Goal: Task Accomplishment & Management: Use online tool/utility

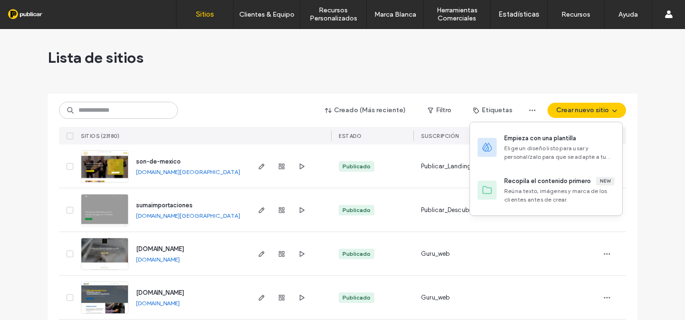
click at [557, 135] on div "Empieza con una plantilla" at bounding box center [540, 139] width 72 height 10
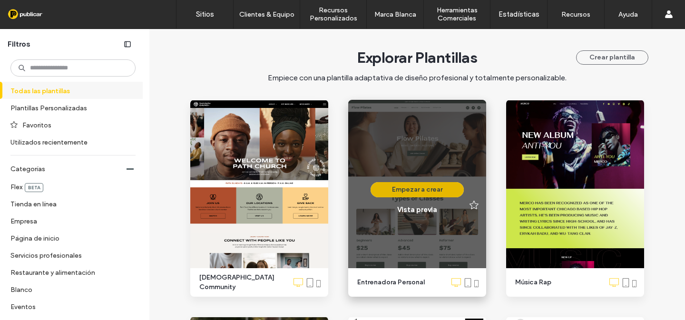
click at [431, 192] on button "Empezar a crear" at bounding box center [416, 189] width 93 height 15
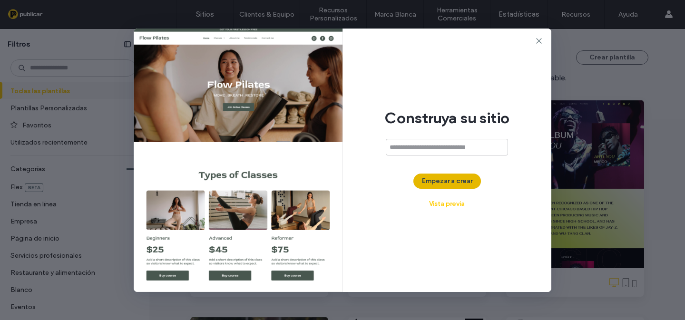
click at [464, 181] on button "Empezar a crear" at bounding box center [447, 181] width 68 height 15
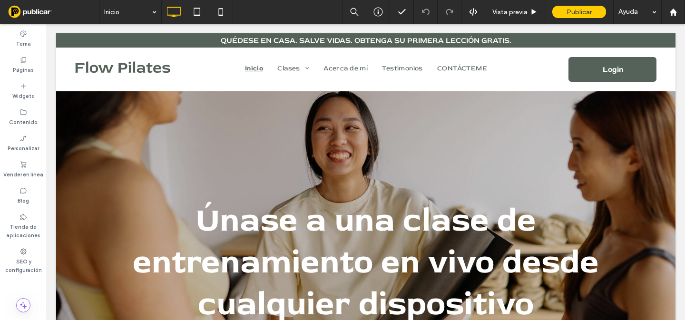
click at [30, 10] on span at bounding box center [53, 11] width 92 height 19
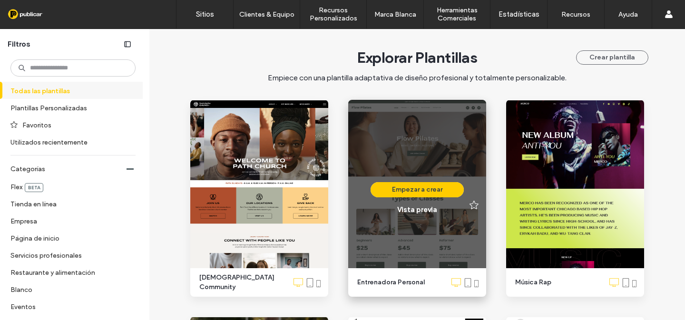
click at [382, 139] on div "Empezar a crear Vista previa" at bounding box center [417, 198] width 138 height 197
click at [403, 200] on div "Empezar a crear Vista previa" at bounding box center [416, 198] width 93 height 32
click at [403, 195] on button "Empezar a crear" at bounding box center [416, 189] width 93 height 15
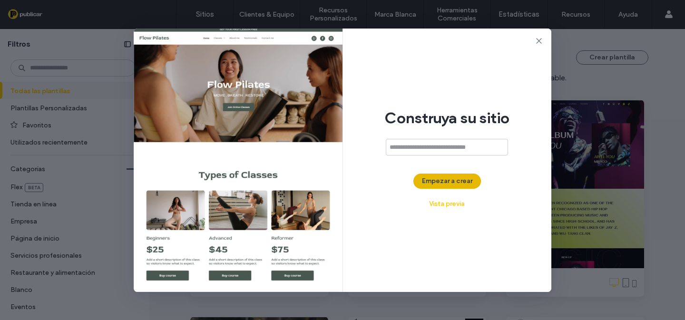
click at [447, 185] on button "Empezar a crear" at bounding box center [447, 181] width 68 height 15
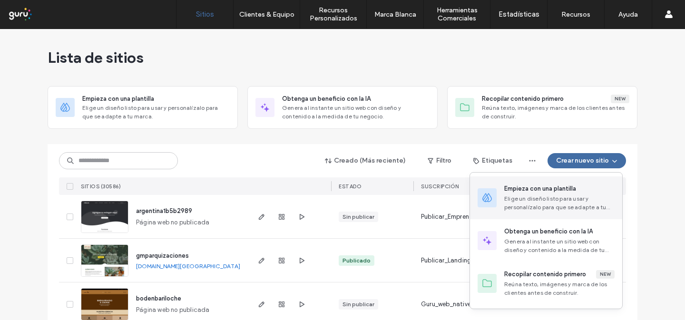
click at [569, 190] on div "Empieza con una plantilla" at bounding box center [540, 189] width 72 height 10
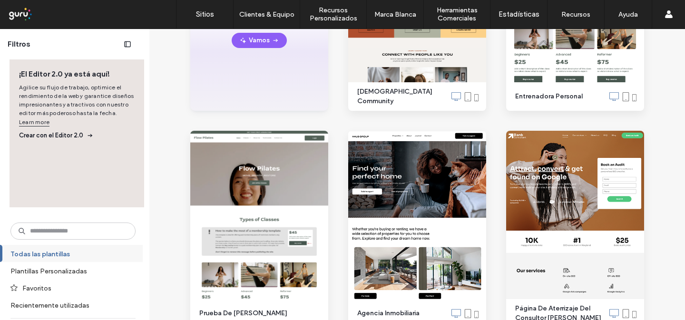
scroll to position [223, 0]
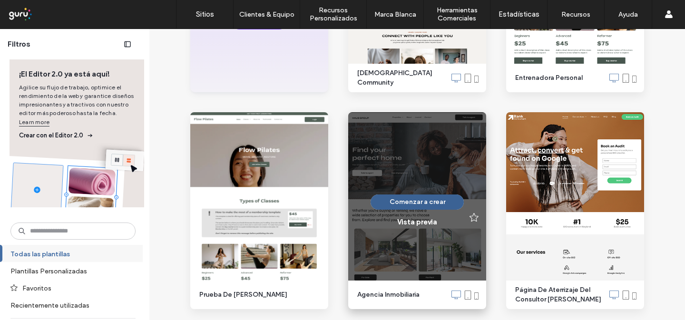
click at [419, 199] on button "Comenzar a crear" at bounding box center [416, 201] width 93 height 15
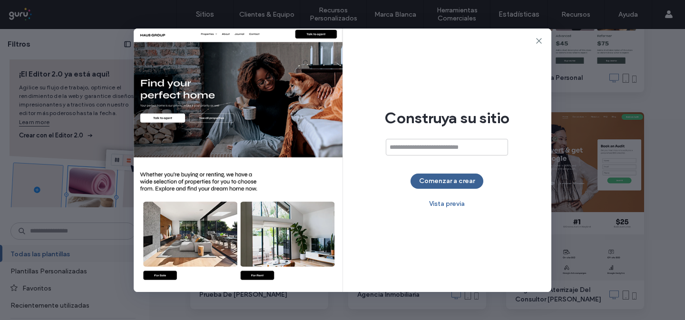
click at [439, 177] on button "Comenzar a crear" at bounding box center [446, 181] width 73 height 15
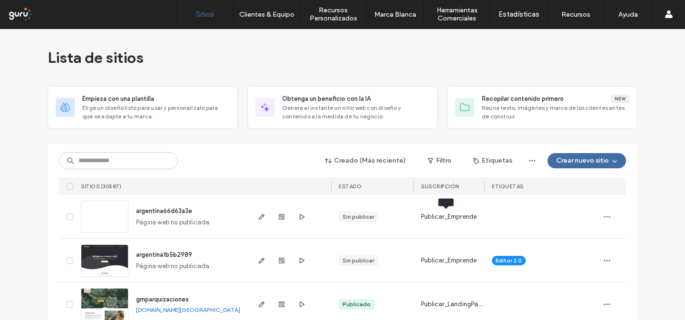
click at [455, 217] on span "Publicar_Emprende" at bounding box center [449, 217] width 56 height 10
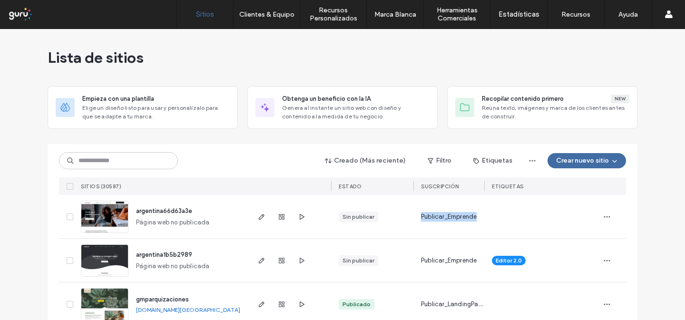
click at [514, 213] on div at bounding box center [541, 216] width 99 height 21
click at [251, 215] on div at bounding box center [289, 216] width 83 height 43
click at [258, 215] on icon "button" at bounding box center [262, 217] width 8 height 8
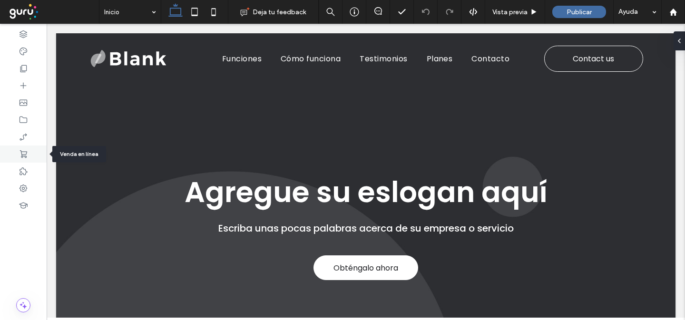
click at [19, 153] on icon at bounding box center [24, 154] width 10 height 10
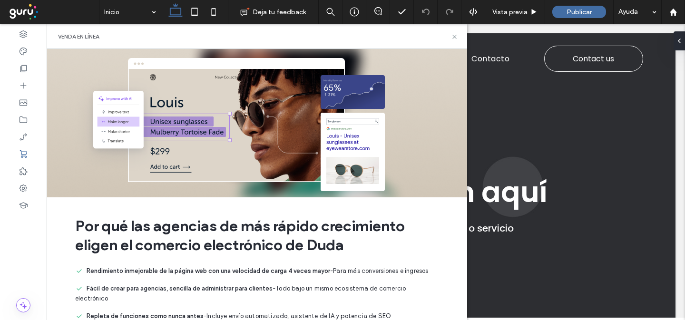
scroll to position [54, 0]
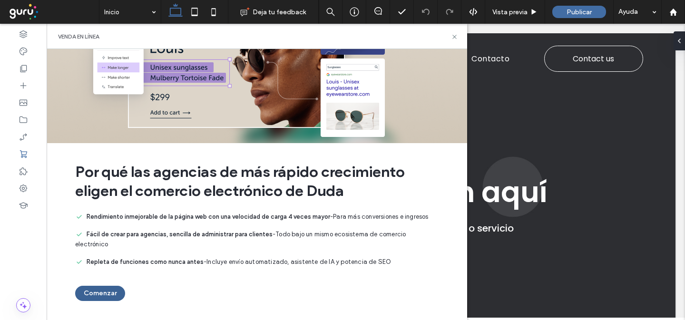
click at [104, 295] on button "Comenzar" at bounding box center [100, 293] width 50 height 15
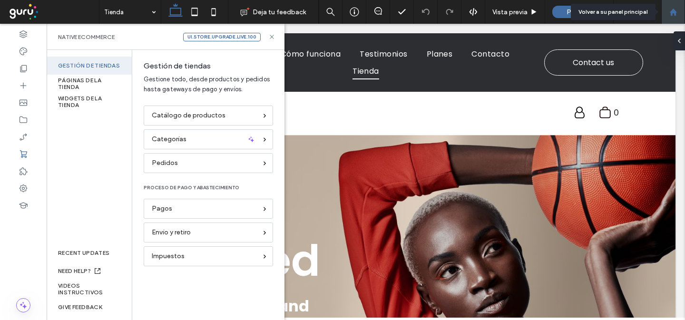
click at [662, 13] on div at bounding box center [672, 12] width 23 height 8
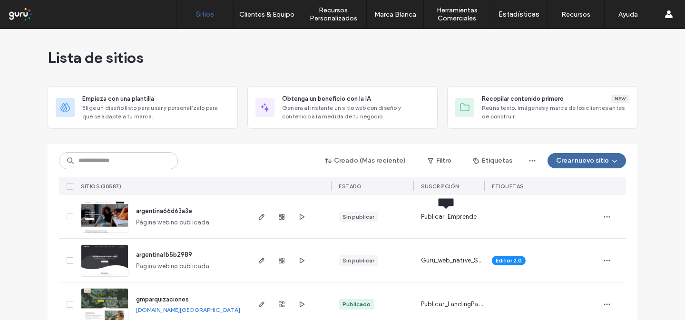
click at [450, 217] on span "Publicar_Emprende" at bounding box center [449, 217] width 56 height 10
copy span "Publicar_Emprende"
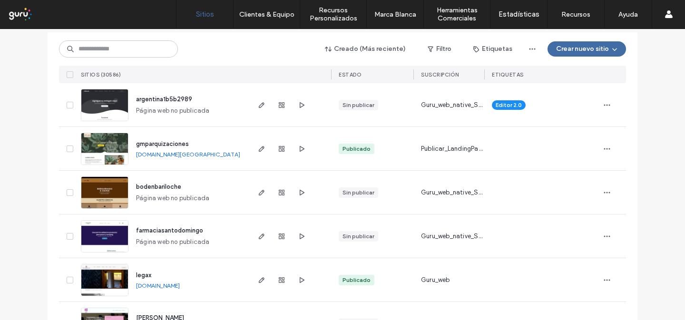
scroll to position [87, 0]
